Goal: Book appointment/travel/reservation

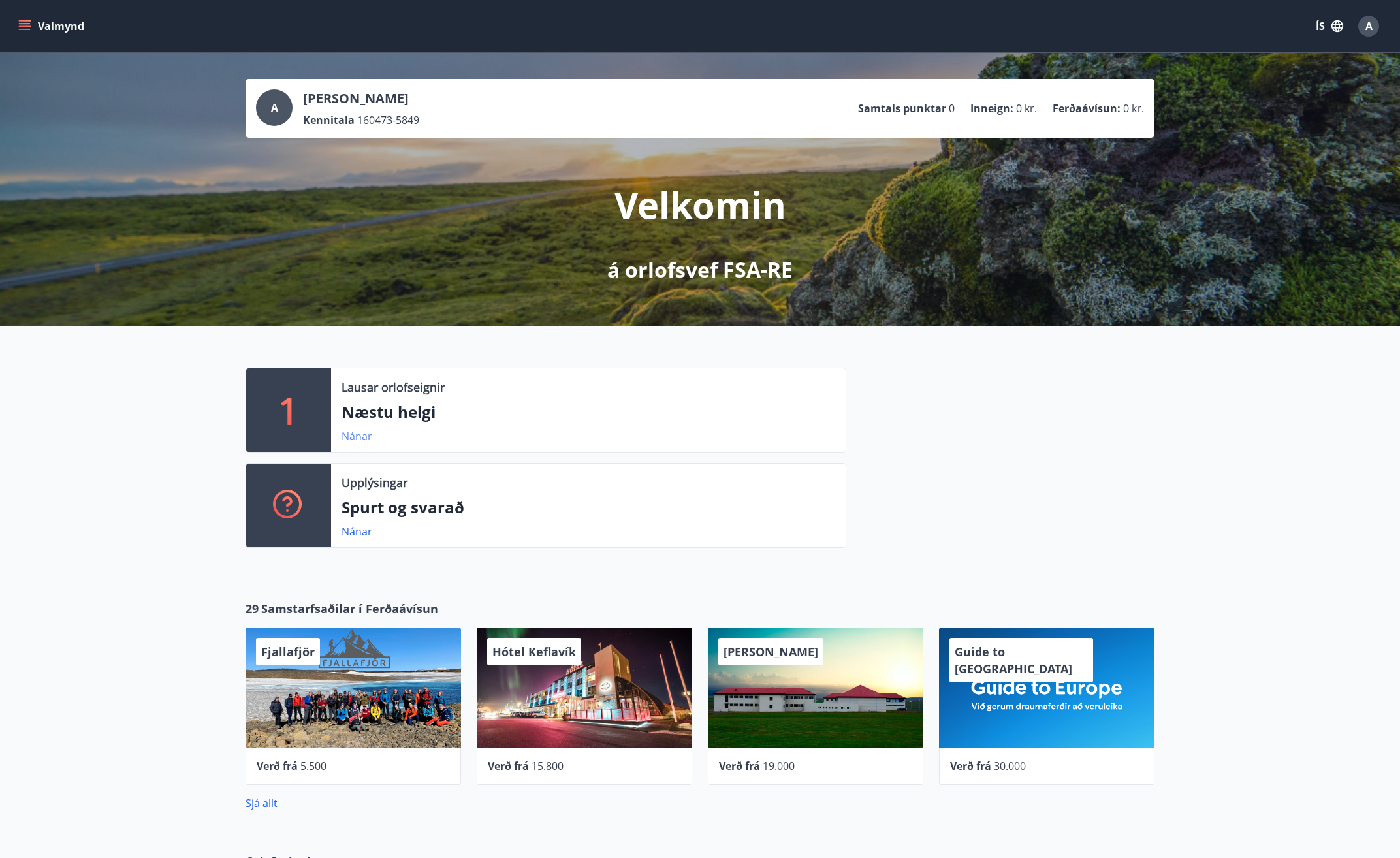
click at [362, 434] on link "Nánar" at bounding box center [357, 437] width 31 height 14
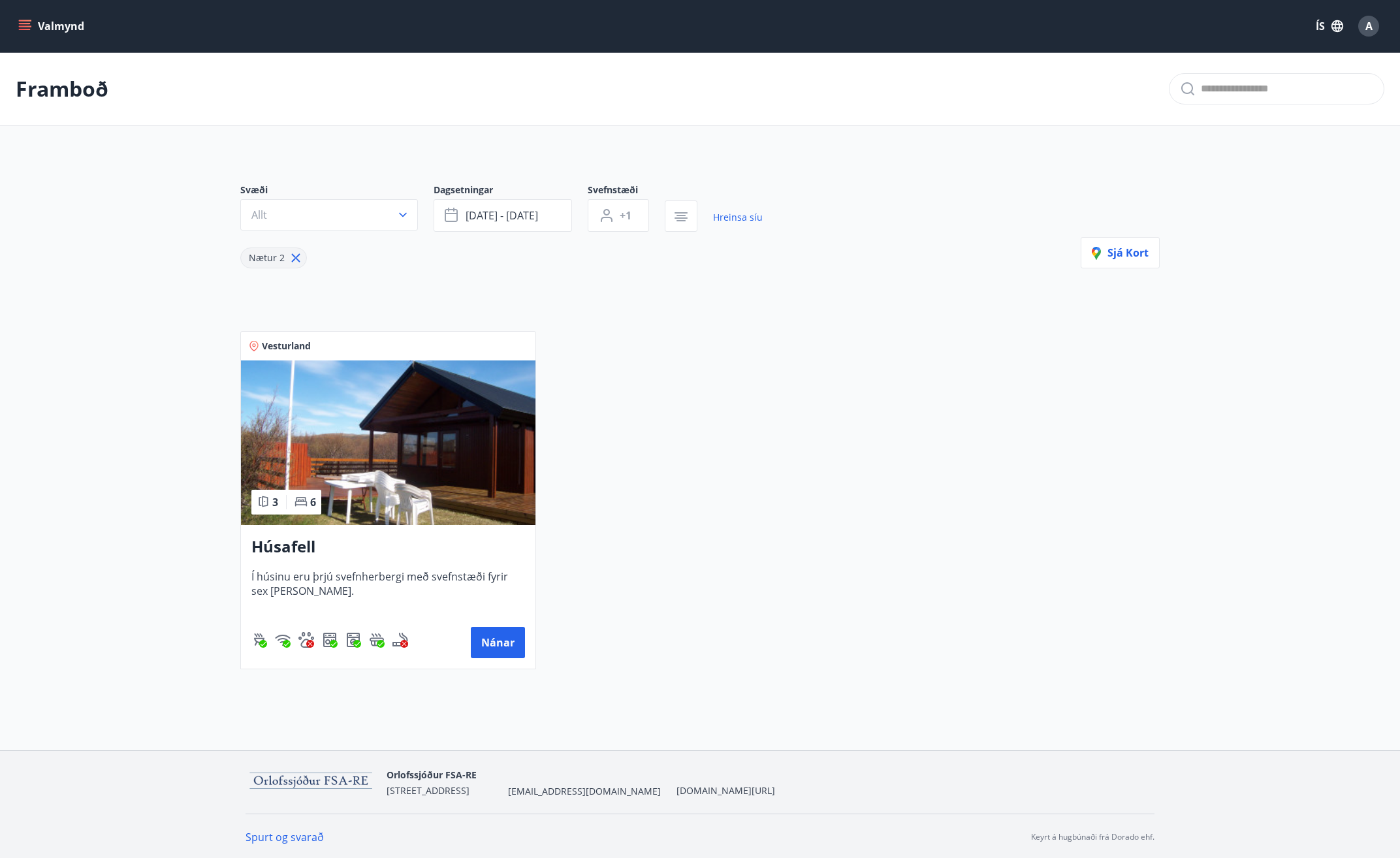
click at [428, 477] on img at bounding box center [389, 443] width 295 height 165
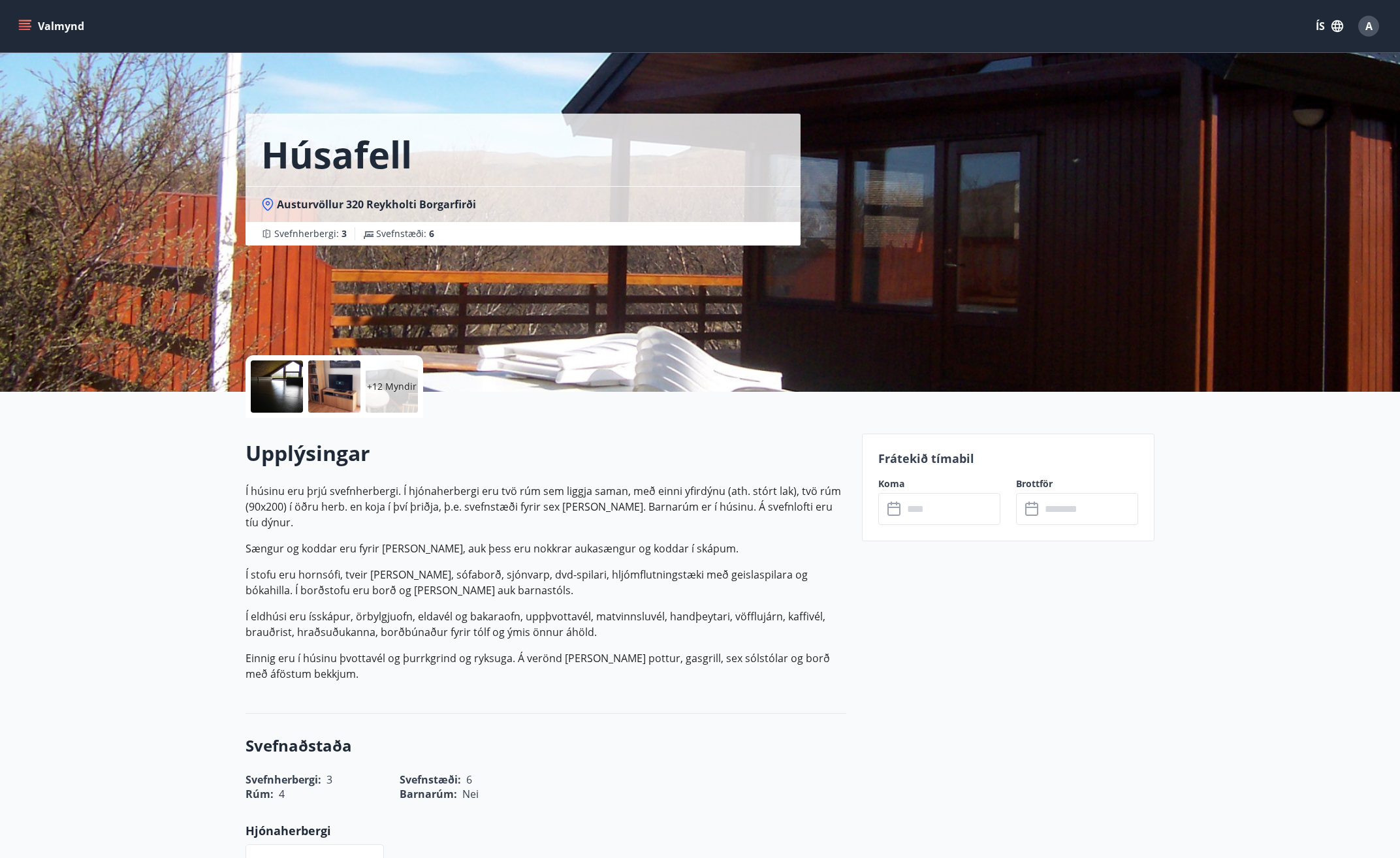
click at [399, 394] on div "+12 Myndir" at bounding box center [392, 387] width 52 height 52
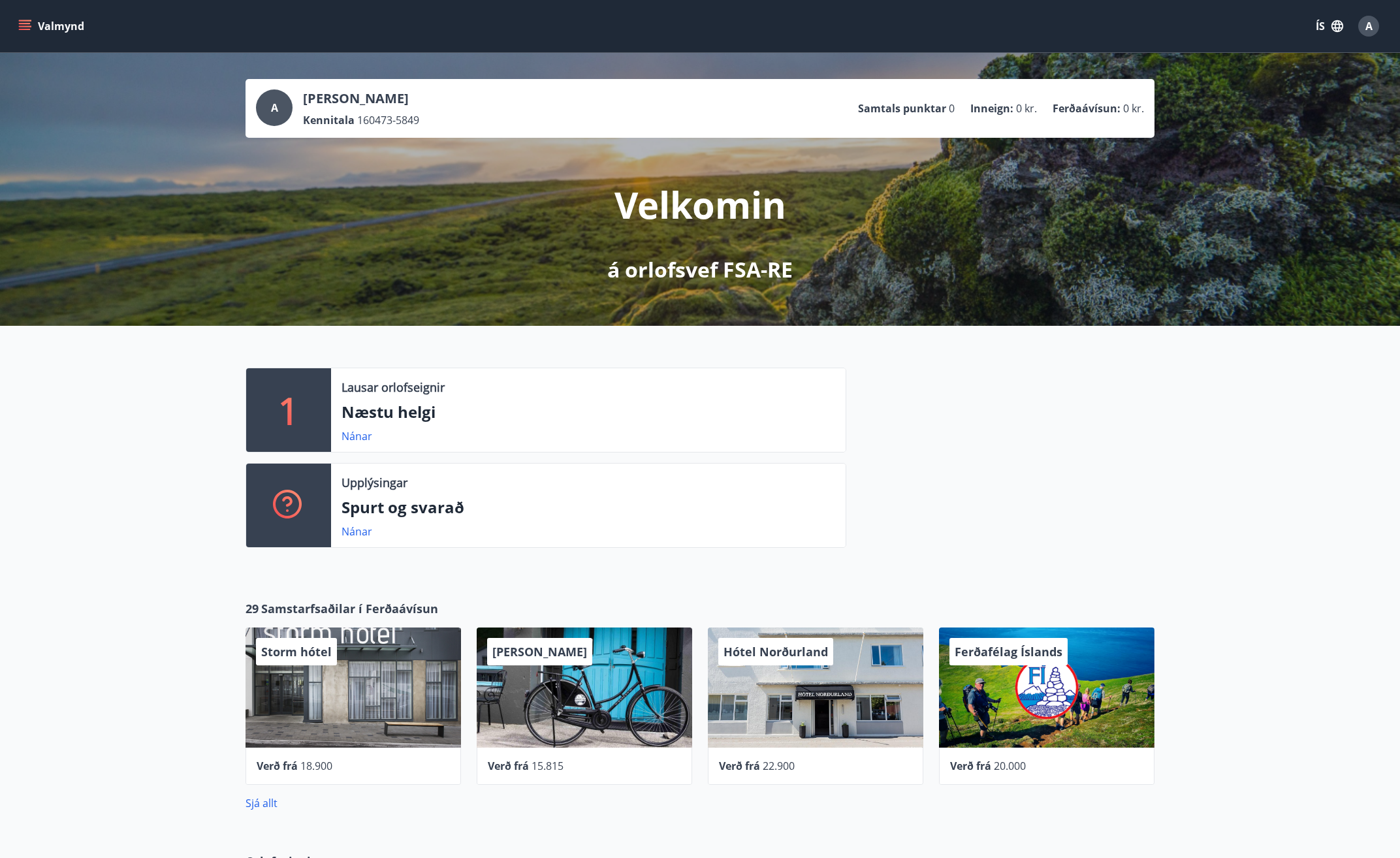
click at [186, 491] on div "1 Lausar orlofseignir Næstu helgi Nánar Upplýsingar Spurt og svarað Nánar" at bounding box center [700, 452] width 1400 height 253
